Goal: Navigation & Orientation: Find specific page/section

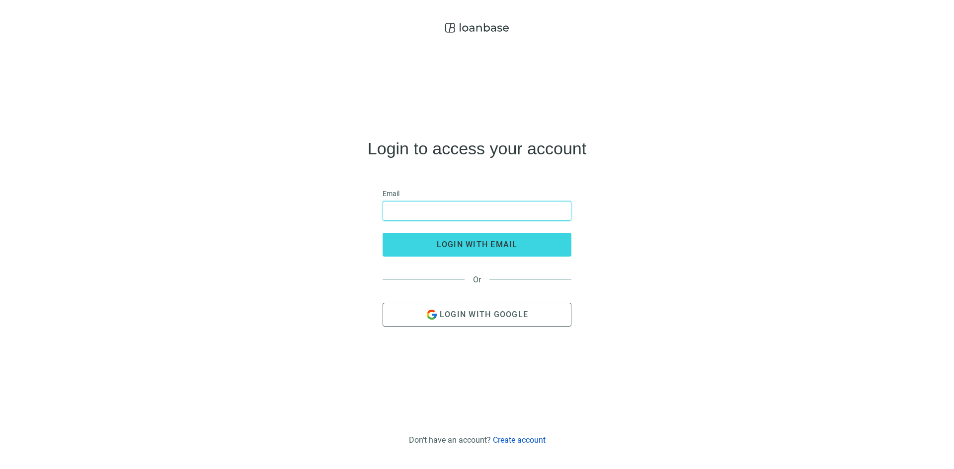
click at [410, 210] on input "email" at bounding box center [477, 211] width 176 height 19
type input "**********"
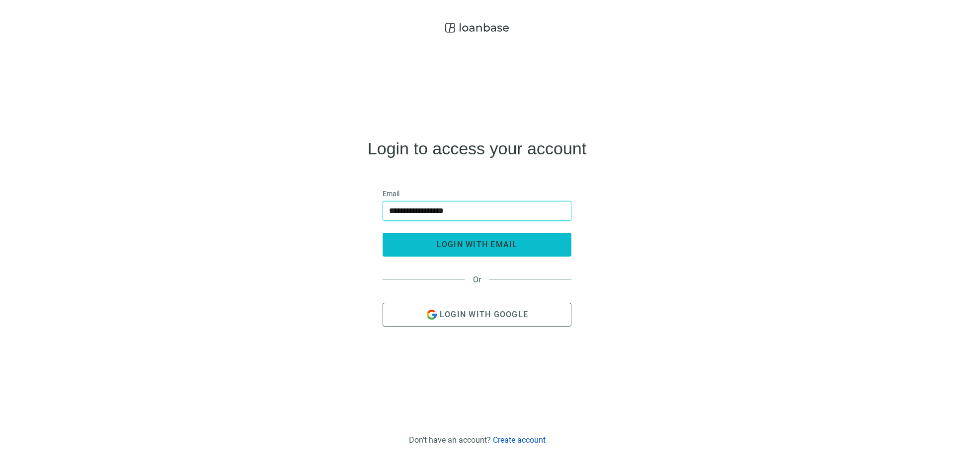
click at [464, 255] on button "login with email" at bounding box center [477, 245] width 189 height 24
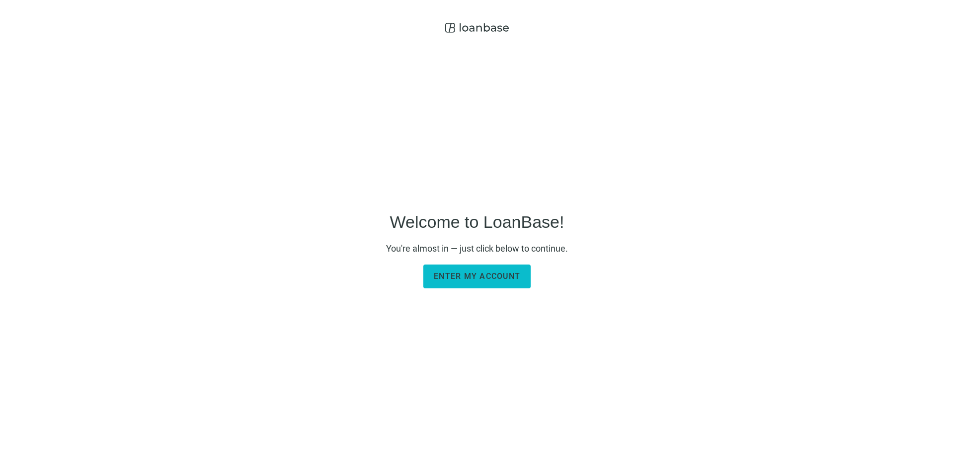
click at [487, 282] on button "Enter my account" at bounding box center [476, 277] width 107 height 24
